Goal: Information Seeking & Learning: Learn about a topic

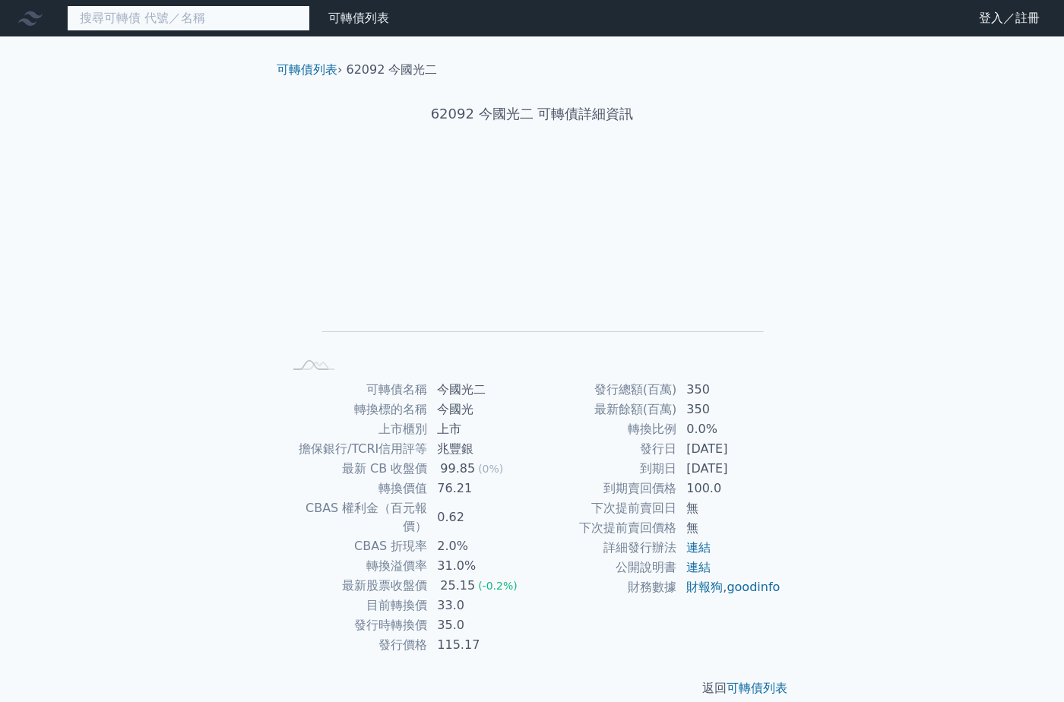
click at [252, 24] on input at bounding box center [188, 18] width 243 height 26
click at [379, 21] on link "可轉債列表" at bounding box center [358, 18] width 61 height 14
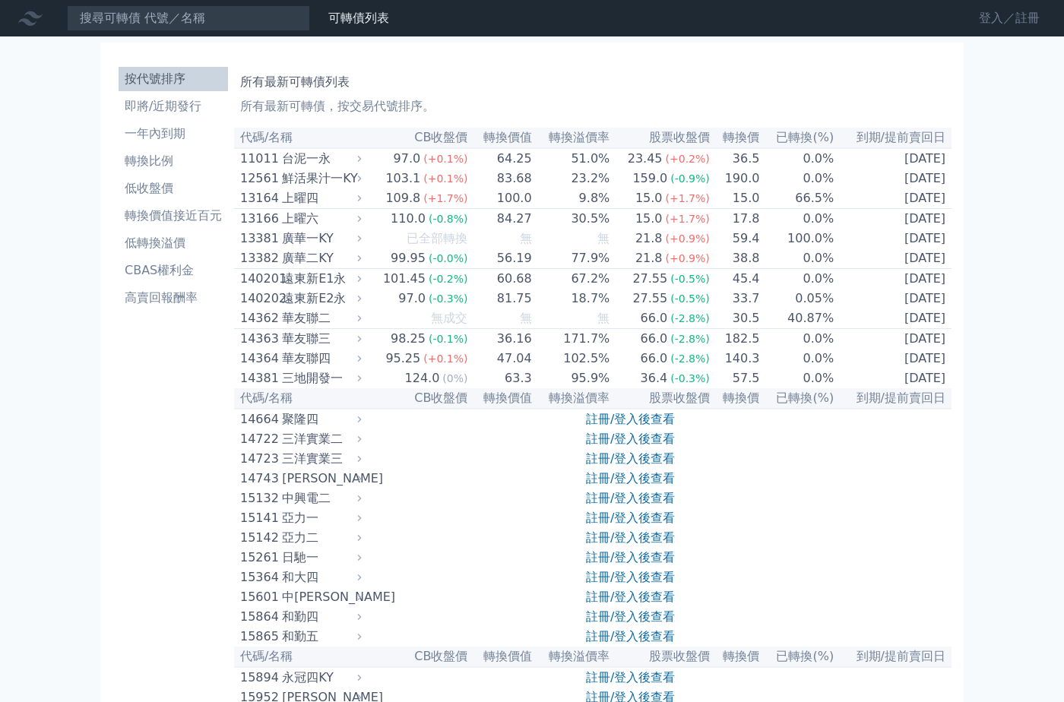
click at [984, 12] on link "登入／註冊" at bounding box center [1009, 18] width 85 height 24
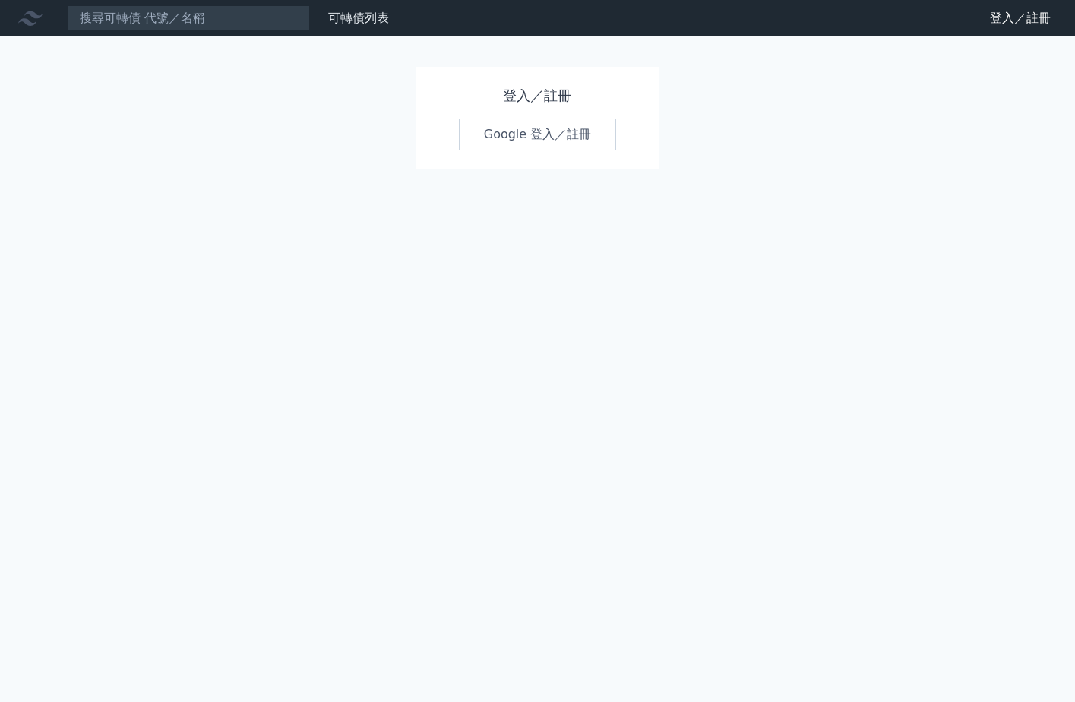
click at [500, 135] on link "Google 登入／註冊" at bounding box center [538, 135] width 158 height 32
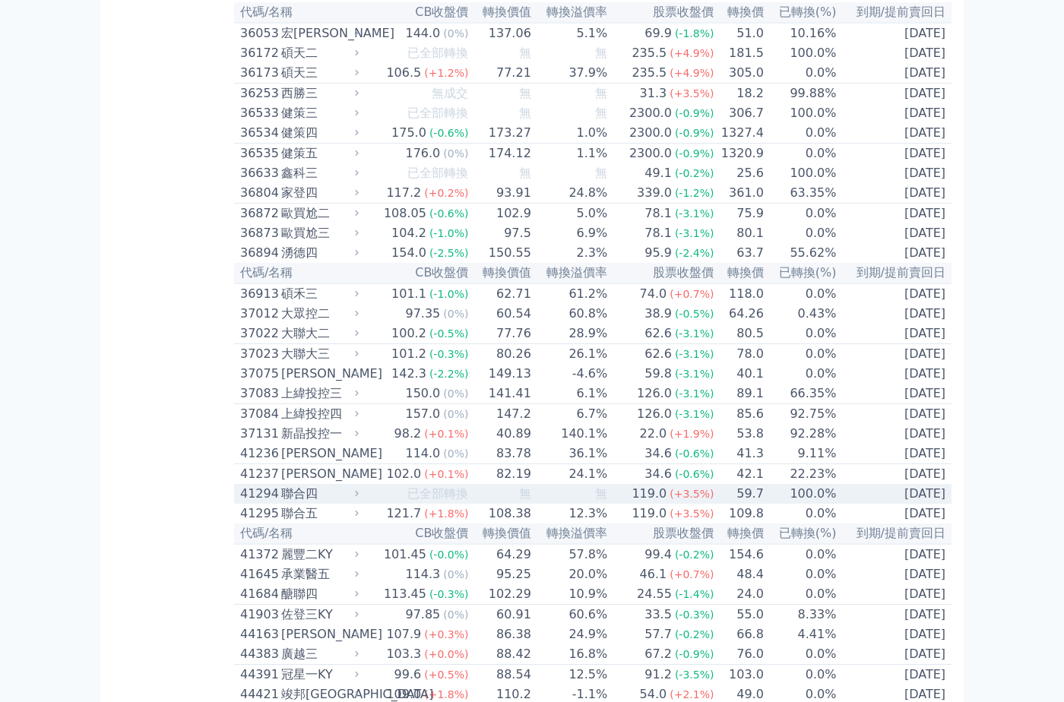
scroll to position [3492, 0]
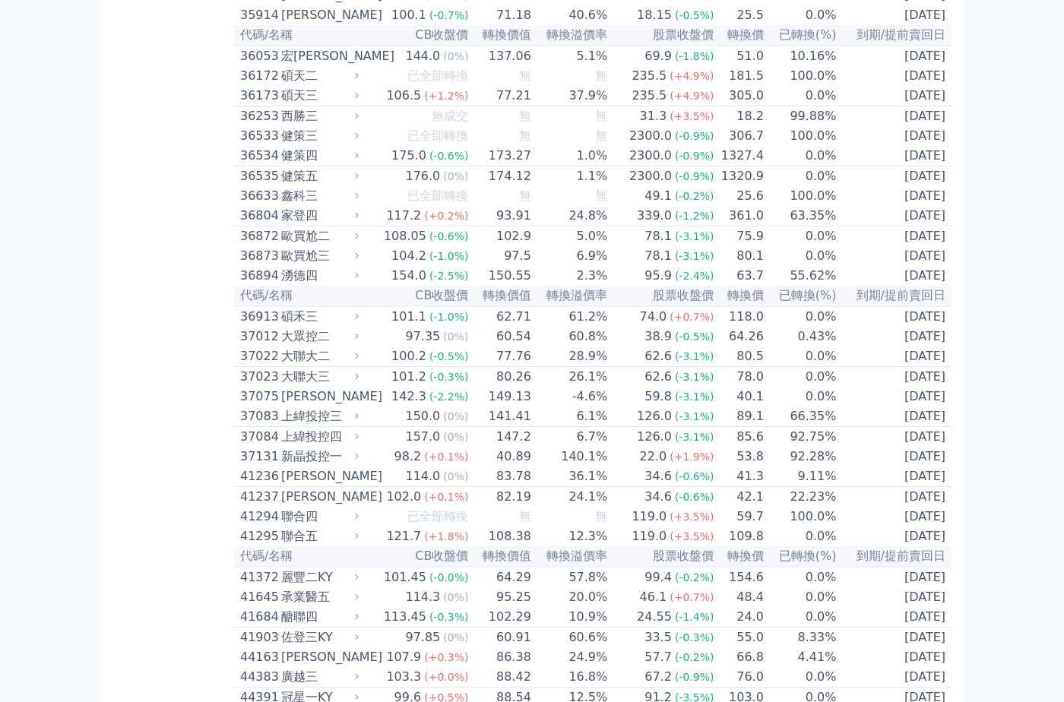
scroll to position [3264, 0]
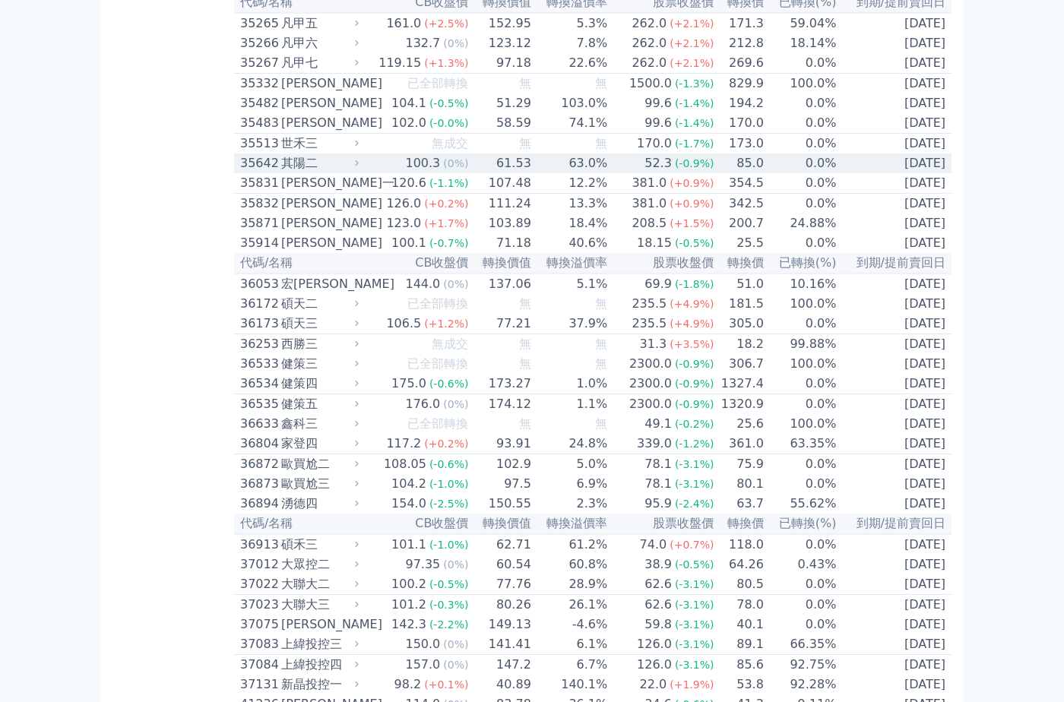
click at [828, 173] on td "0.0%" at bounding box center [801, 164] width 73 height 20
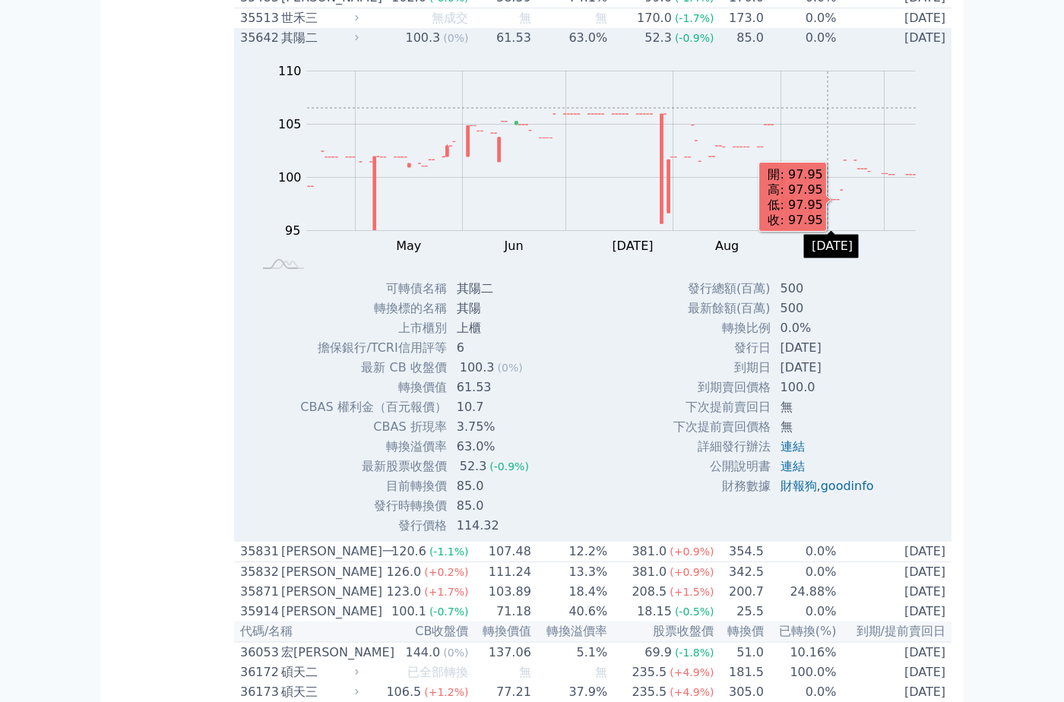
scroll to position [3416, 0]
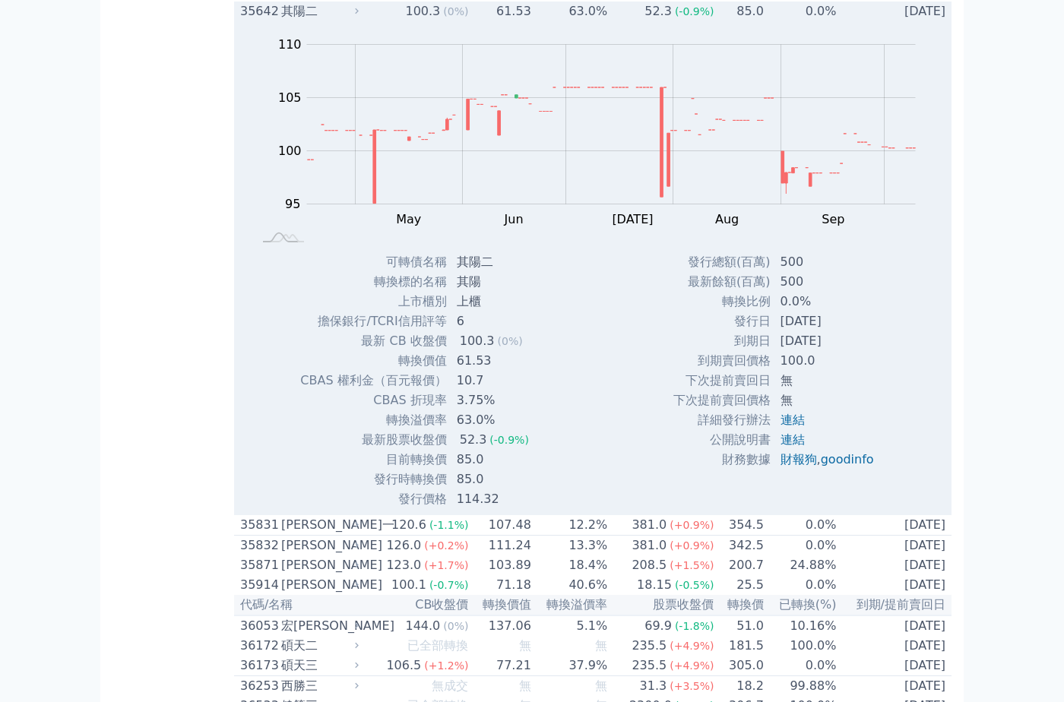
click at [828, 21] on td "0.0%" at bounding box center [801, 12] width 73 height 20
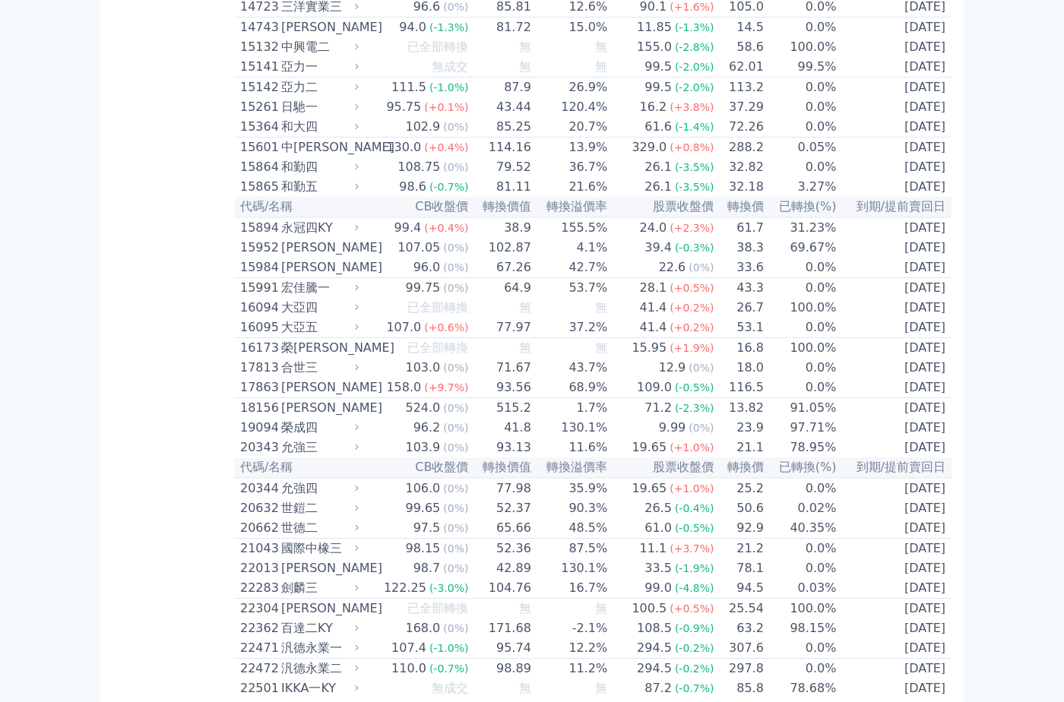
scroll to position [451, 0]
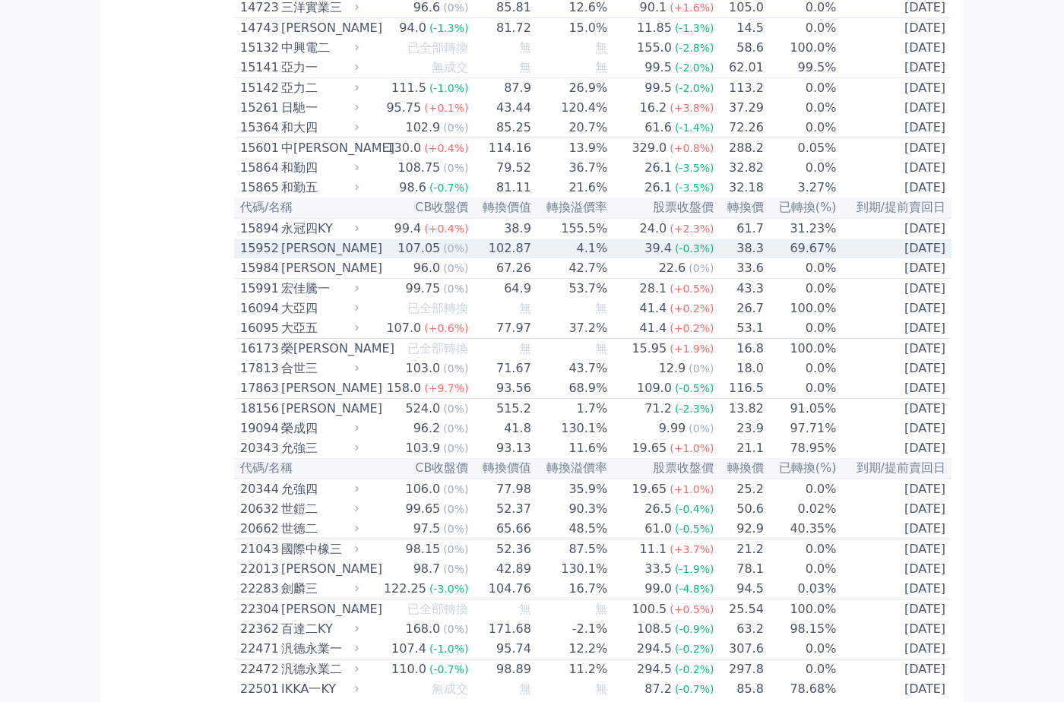
click at [828, 258] on td "69.67%" at bounding box center [801, 249] width 73 height 20
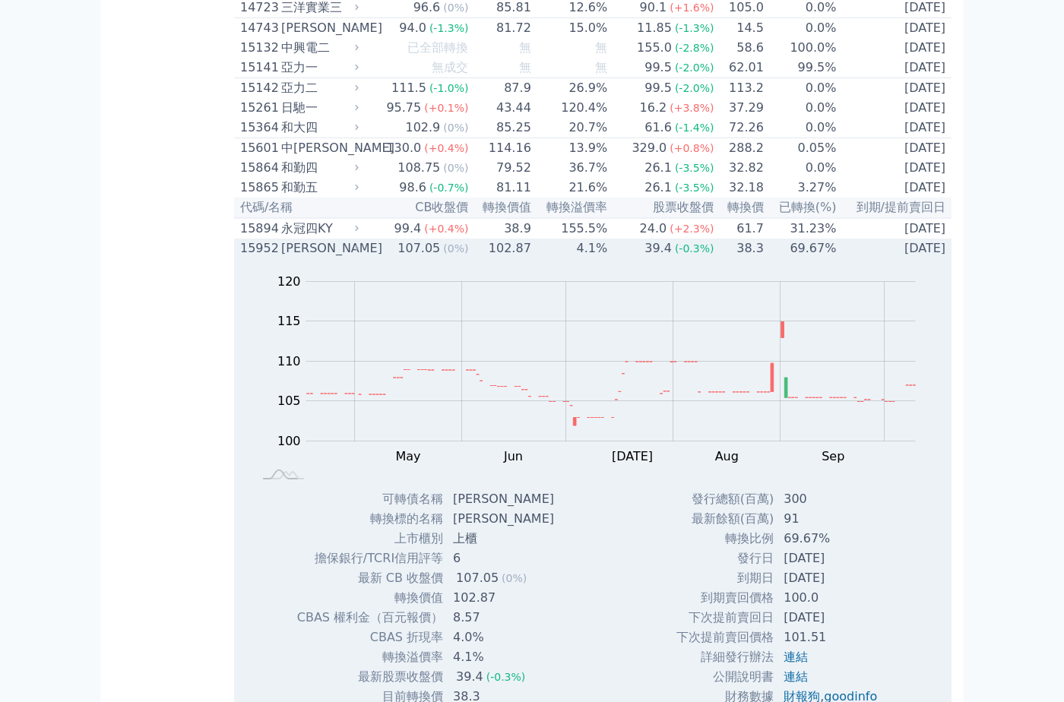
click at [828, 258] on td "69.67%" at bounding box center [801, 249] width 73 height 20
